Goal: Task Accomplishment & Management: Complete application form

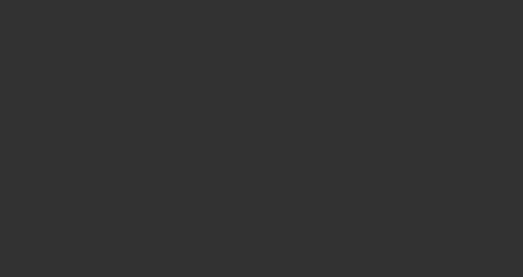
select select "3"
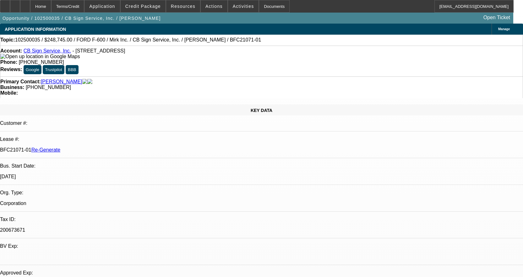
select select "0"
select select "3"
select select "0"
select select "6"
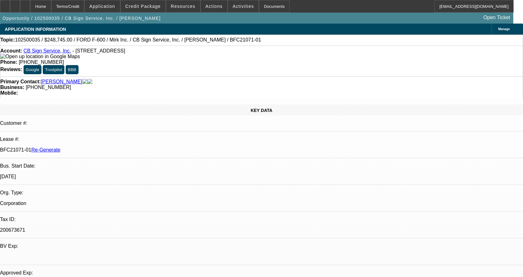
click at [49, 52] on link "CB Sign Service, Inc." at bounding box center [47, 50] width 47 height 5
click at [30, 7] on div at bounding box center [25, 6] width 10 height 13
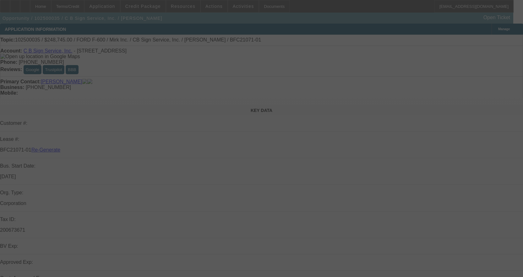
select select "3"
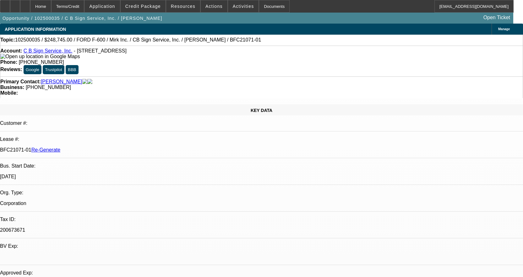
select select "0"
select select "3"
select select "0"
select select "6"
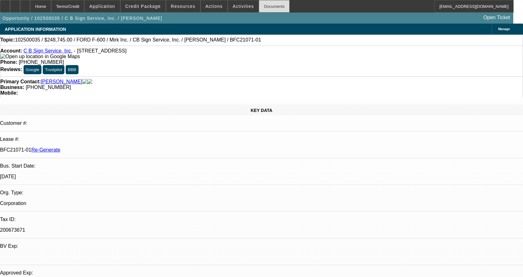
click at [263, 3] on div "Documents" at bounding box center [274, 6] width 31 height 13
click at [9, 8] on div at bounding box center [5, 6] width 10 height 13
click at [270, 7] on div "Documents" at bounding box center [274, 6] width 31 height 13
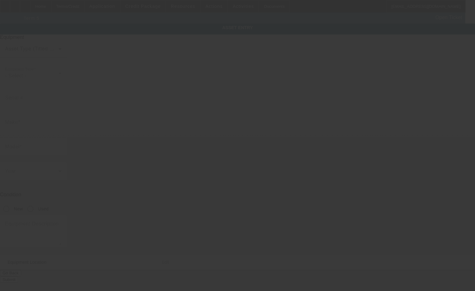
type input "1FDFF6KT2SDA04626"
type input "FORD"
type input "F-600"
radio input "true"
type input "19608 Dogpatch Ln"
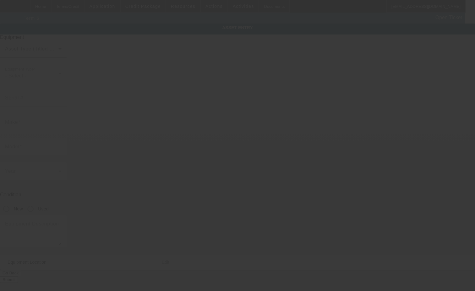
type input "Land O Lakes"
type input "34638"
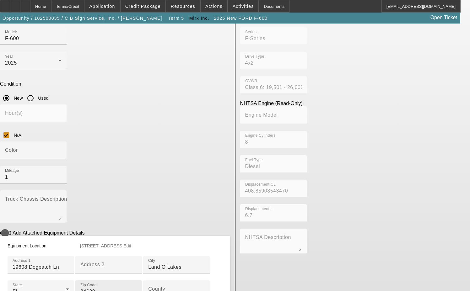
scroll to position [126, 0]
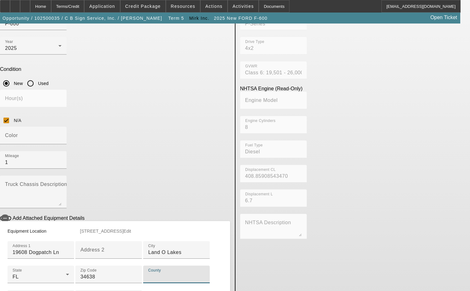
click at [148, 281] on input "County" at bounding box center [176, 277] width 56 height 8
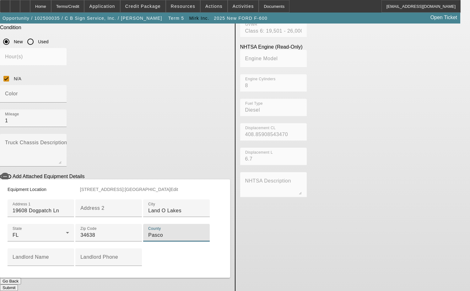
scroll to position [220, 0]
type input "Pasco"
click at [178, 187] on span "Edit" at bounding box center [174, 189] width 8 height 5
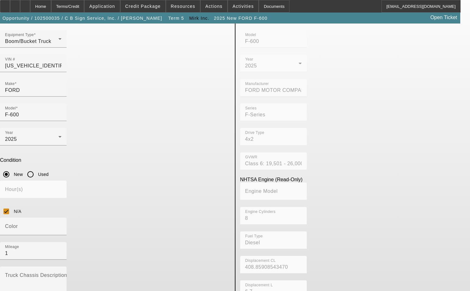
scroll to position [7, 0]
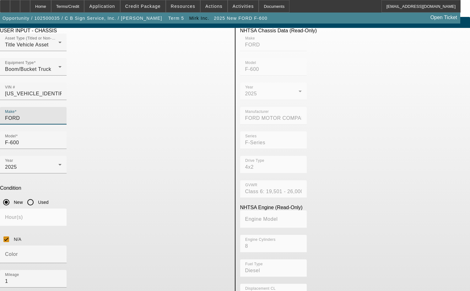
click at [62, 115] on input "FORD" at bounding box center [33, 119] width 56 height 8
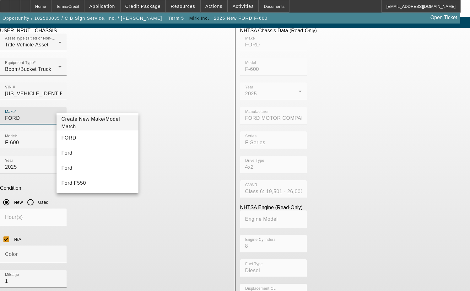
click at [83, 120] on span "Create New Make/Model Match" at bounding box center [98, 123] width 72 height 15
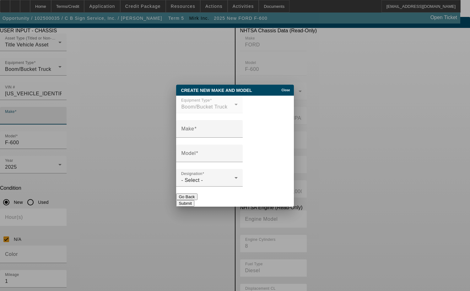
scroll to position [0, 0]
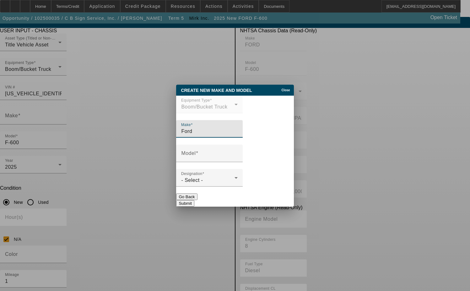
type input "Ford"
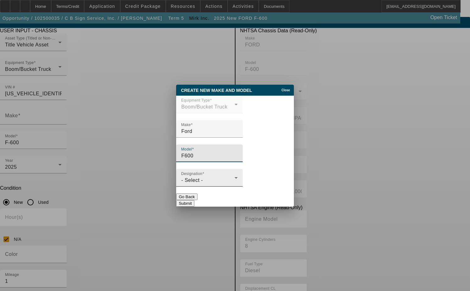
type input "F600"
click at [226, 183] on div "- Select -" at bounding box center [207, 181] width 53 height 8
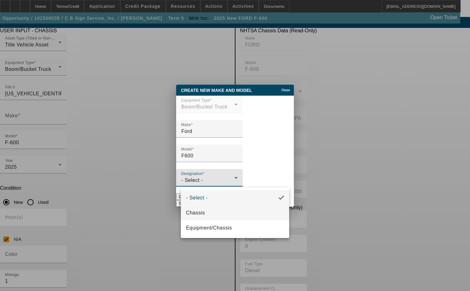
click at [210, 208] on mat-option "Chassis" at bounding box center [235, 213] width 108 height 15
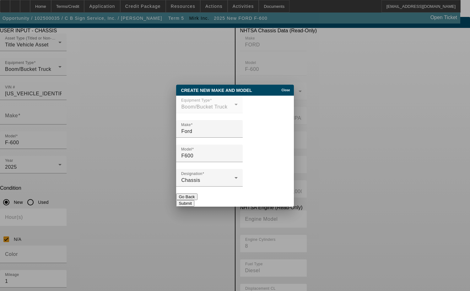
click at [194, 200] on button "Submit" at bounding box center [185, 203] width 18 height 7
type input "Ford"
type input "F600"
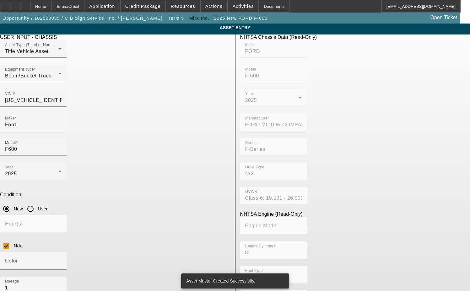
scroll to position [7, 0]
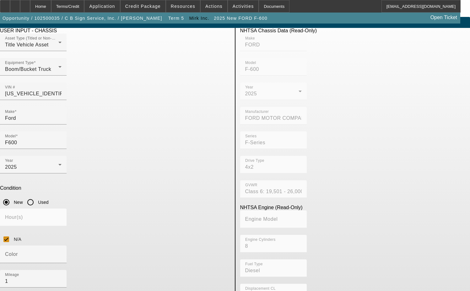
type textarea "with"
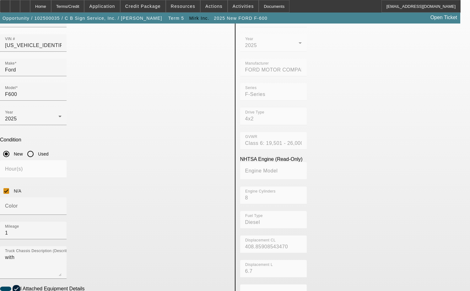
scroll to position [101, 0]
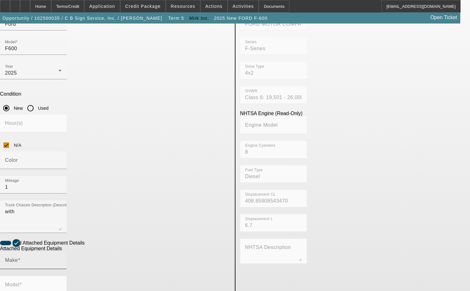
click at [62, 252] on div "Make" at bounding box center [33, 261] width 56 height 18
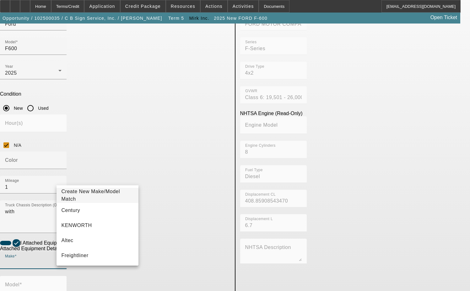
click at [99, 192] on span "Create New Make/Model Match" at bounding box center [98, 195] width 72 height 15
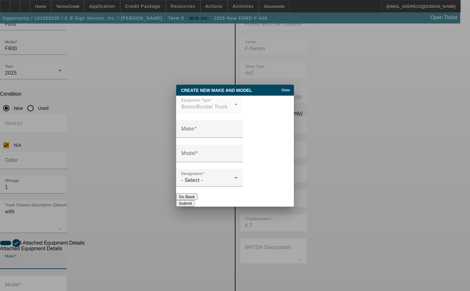
scroll to position [0, 0]
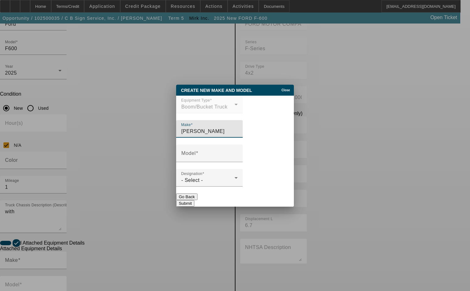
type input "Elliott"
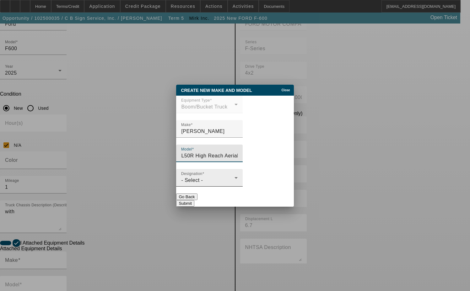
type input "L50R High Reach Aerial Device"
click at [217, 178] on div "- Select -" at bounding box center [207, 181] width 53 height 8
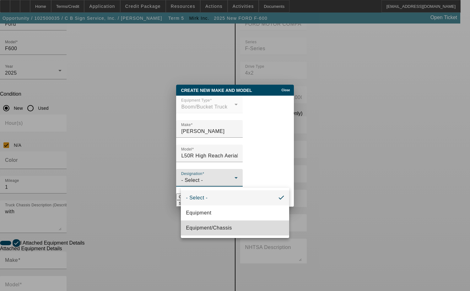
click at [222, 225] on span "Equipment/Chassis" at bounding box center [209, 228] width 46 height 8
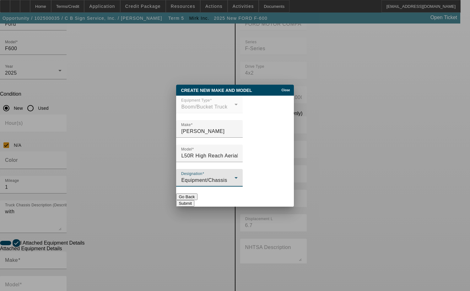
click at [194, 200] on button "Submit" at bounding box center [185, 203] width 18 height 7
type input "Elliott"
type input "L50R High Reach Aerial Device"
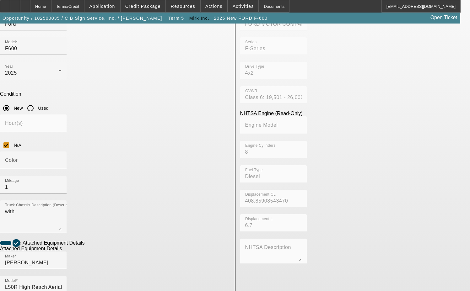
radio input "true"
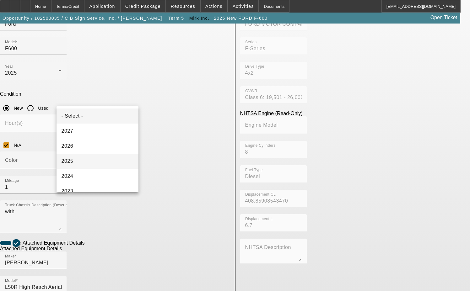
click at [78, 160] on mat-option "2025" at bounding box center [97, 161] width 82 height 15
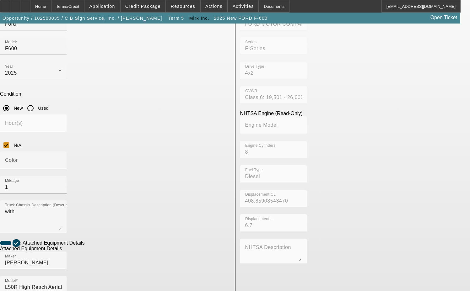
type input "9159"
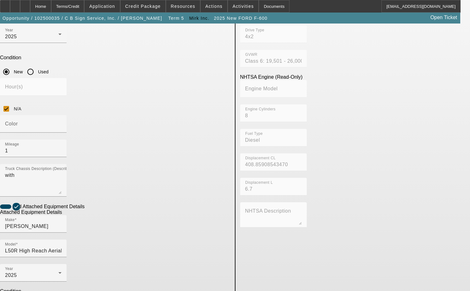
scroll to position [138, 0]
type textarea "includes all accessories, attachments and options"
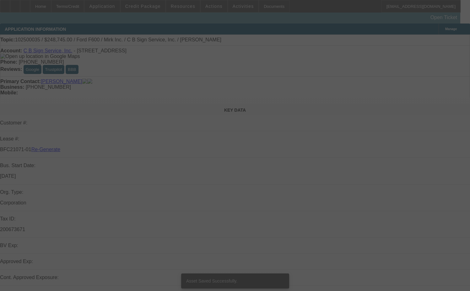
select select "3"
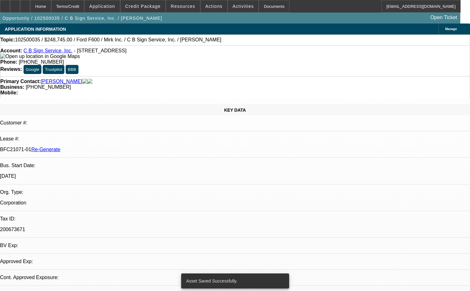
select select "0"
select select "3"
select select "0"
select select "6"
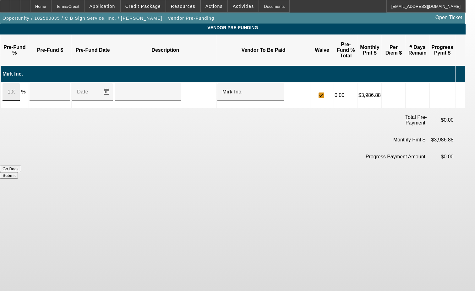
click at [20, 83] on div "100" at bounding box center [11, 92] width 17 height 18
type input "$248,745.00"
type input "Upon execution of this agreement"
click at [18, 172] on button "Submit" at bounding box center [9, 175] width 18 height 7
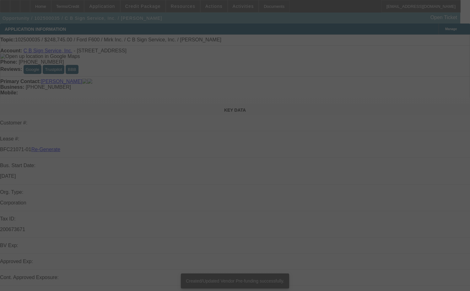
select select "3"
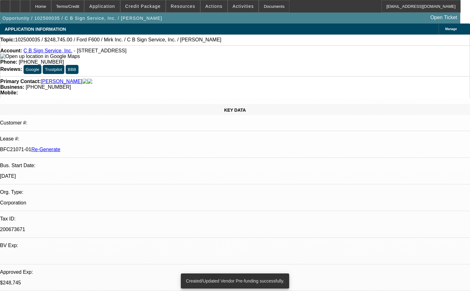
select select "0"
select select "3"
select select "0"
select select "6"
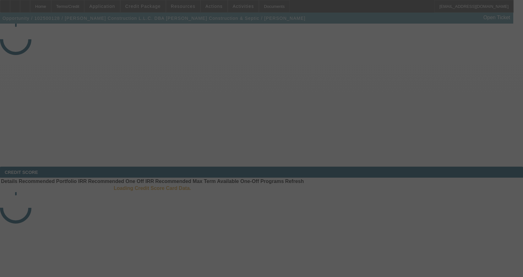
select select "3"
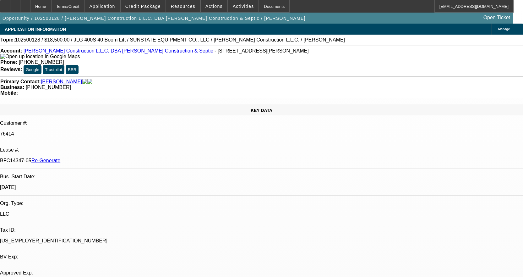
select select "0"
select select "2"
select select "0"
select select "6"
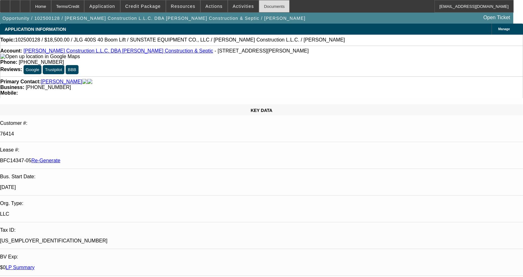
click at [268, 4] on div "Documents" at bounding box center [274, 6] width 31 height 13
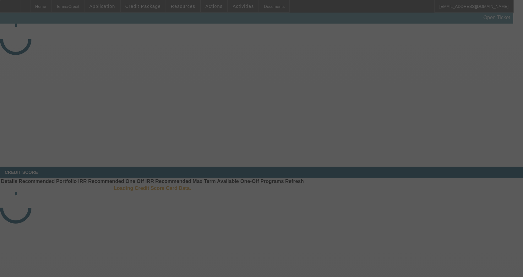
select select "3"
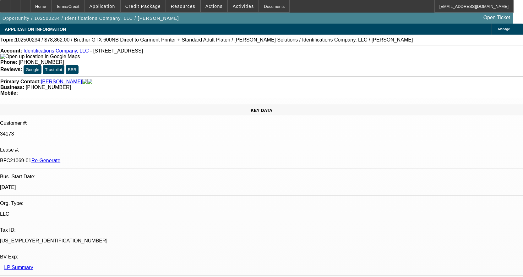
select select "0"
select select "6"
click at [272, 7] on div "Documents" at bounding box center [274, 6] width 31 height 13
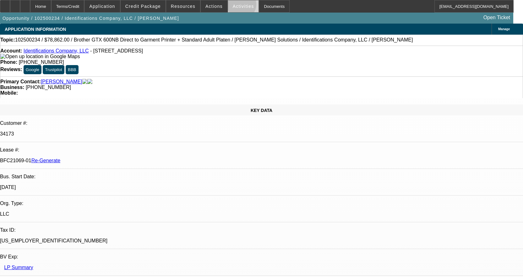
click at [235, 6] on span "Activities" at bounding box center [243, 6] width 21 height 5
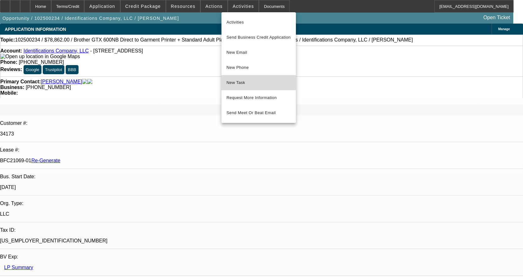
click at [242, 84] on span "New Task" at bounding box center [258, 83] width 64 height 8
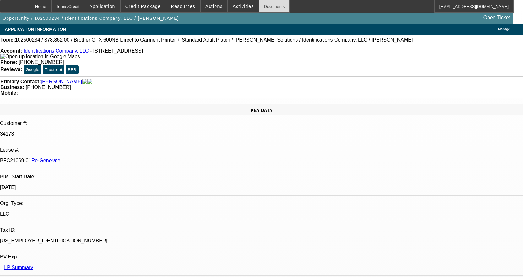
click at [265, 4] on div "Documents" at bounding box center [274, 6] width 31 height 13
click at [238, 10] on span at bounding box center [243, 6] width 31 height 15
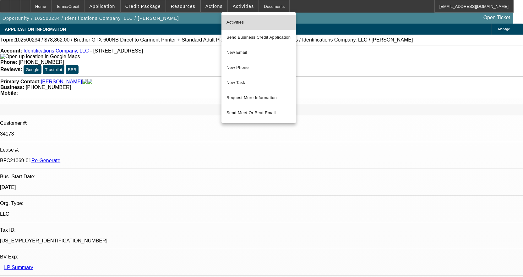
click at [241, 21] on span "Activities" at bounding box center [258, 23] width 64 height 8
